Goal: Find contact information: Find contact information

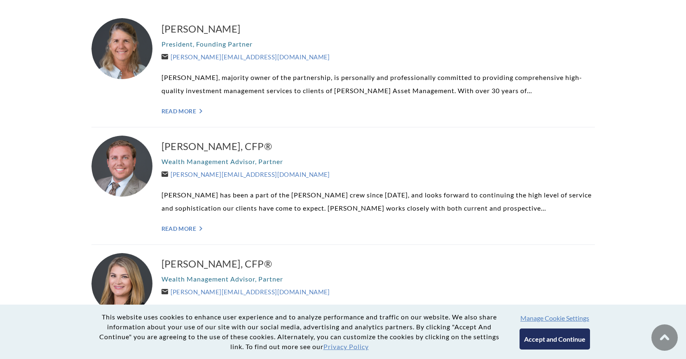
scroll to position [285, 0]
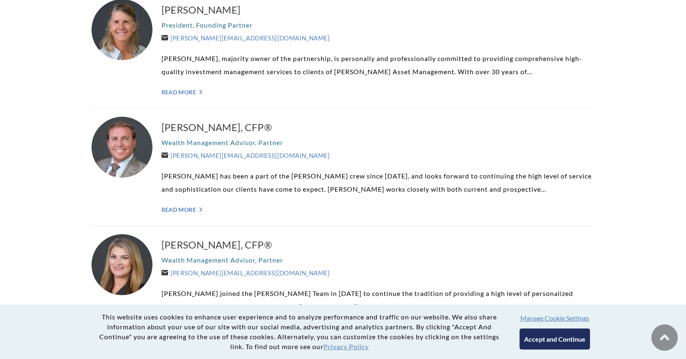
click at [181, 85] on div "Carolyn P. Taylor President, Founding Partner Carolyn@WeatherlyAssetMgt.com Car…" at bounding box center [379, 49] width 434 height 101
click at [187, 92] on link "Read More ">" at bounding box center [379, 92] width 434 height 7
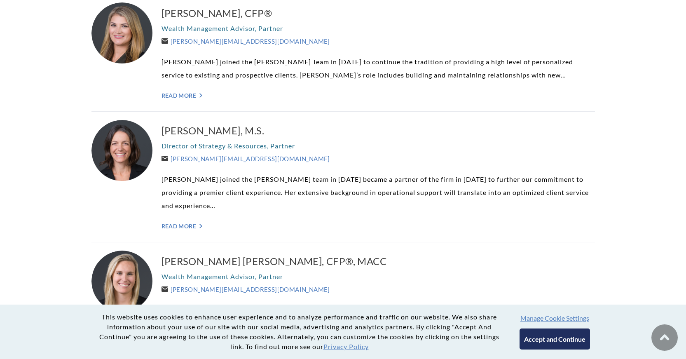
scroll to position [0, 0]
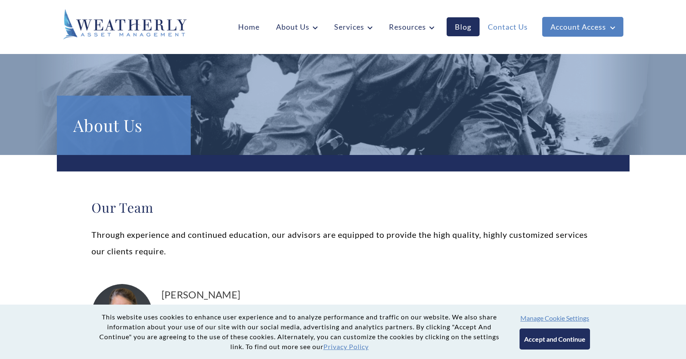
click at [509, 29] on link "Contact Us" at bounding box center [508, 26] width 56 height 19
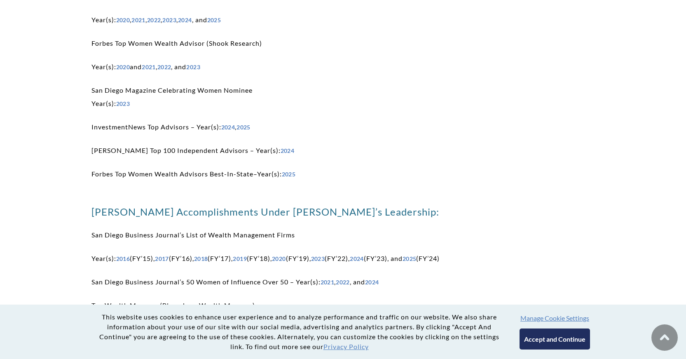
scroll to position [1262, 0]
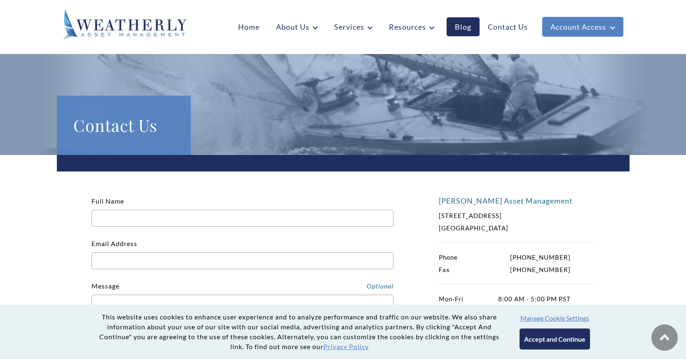
scroll to position [283, 0]
